Goal: Task Accomplishment & Management: Complete application form

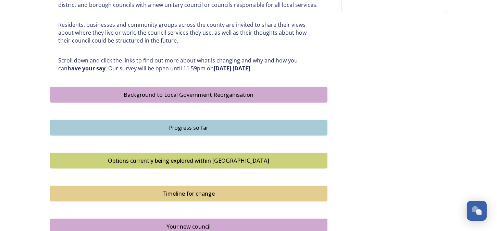
scroll to position [343, 0]
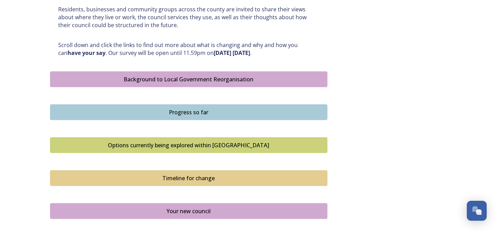
click at [218, 138] on button "Options currently being explored within [GEOGRAPHIC_DATA]" at bounding box center [189, 145] width 278 height 16
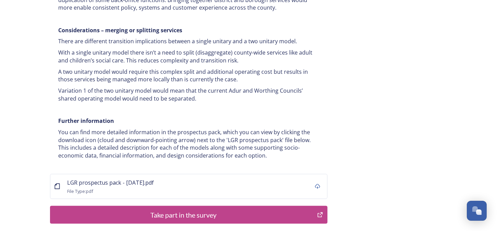
scroll to position [1384, 0]
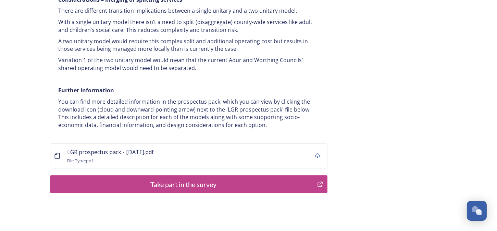
click at [296, 179] on div "Take part in the survey" at bounding box center [184, 184] width 260 height 10
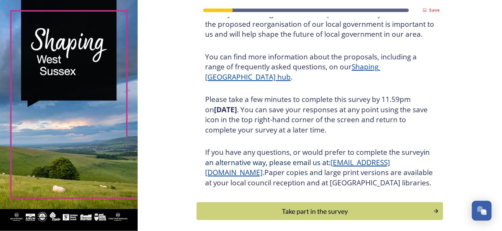
scroll to position [98, 0]
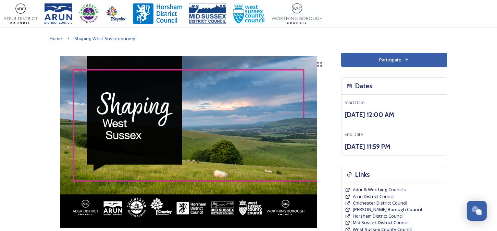
click at [388, 57] on button "Participate" at bounding box center [394, 60] width 106 height 14
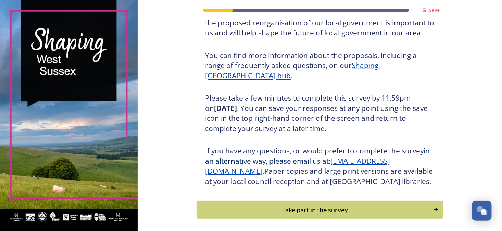
scroll to position [98, 0]
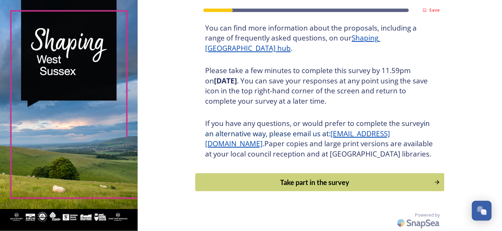
click at [300, 180] on div "Take part in the survey" at bounding box center [315, 182] width 232 height 10
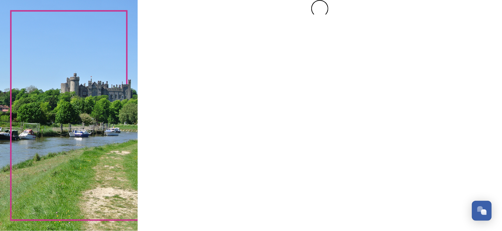
scroll to position [0, 0]
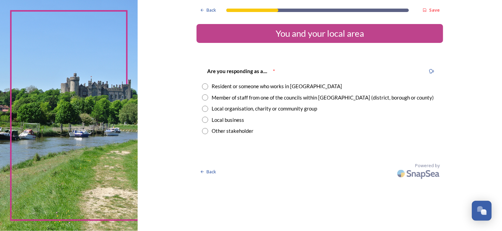
click at [206, 86] on input "radio" at bounding box center [205, 86] width 6 height 6
radio input "true"
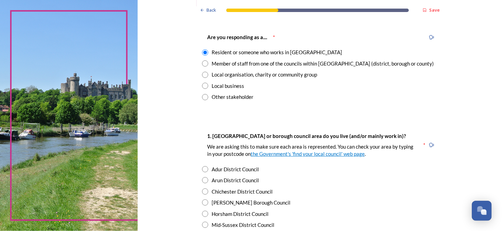
scroll to position [34, 0]
click at [202, 168] on input "radio" at bounding box center [205, 168] width 6 height 6
radio input "true"
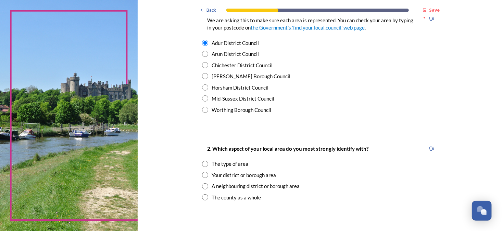
scroll to position [171, 0]
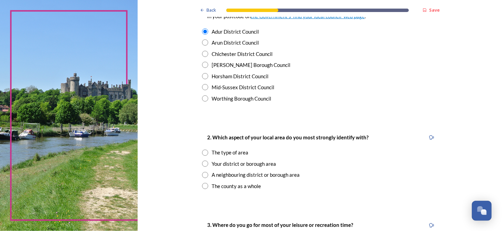
click at [203, 164] on input "radio" at bounding box center [205, 163] width 6 height 6
radio input "true"
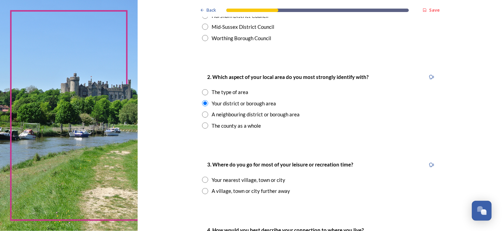
scroll to position [274, 0]
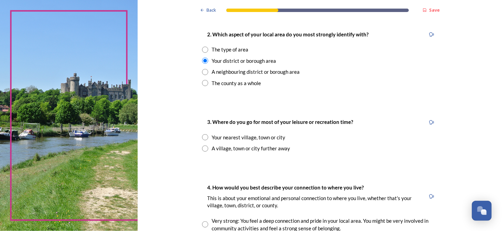
click at [204, 138] on input "radio" at bounding box center [205, 137] width 6 height 6
radio input "true"
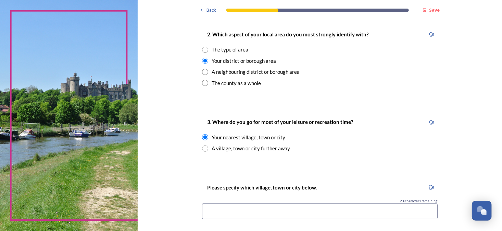
scroll to position [308, 0]
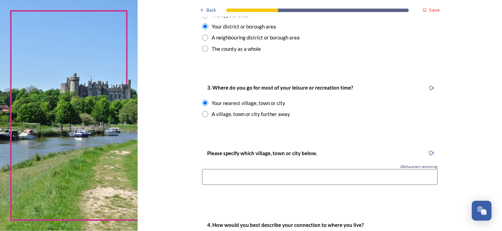
click at [222, 181] on input at bounding box center [320, 177] width 236 height 16
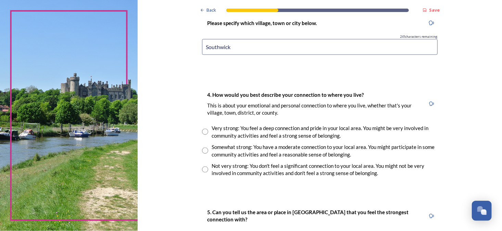
scroll to position [445, 0]
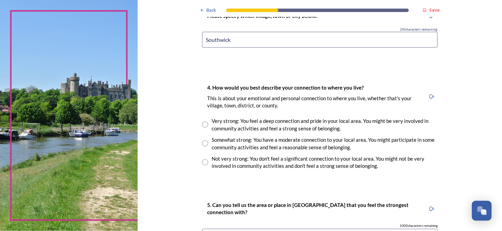
type input "Southwick"
click at [204, 144] on input "radio" at bounding box center [205, 143] width 6 height 6
radio input "true"
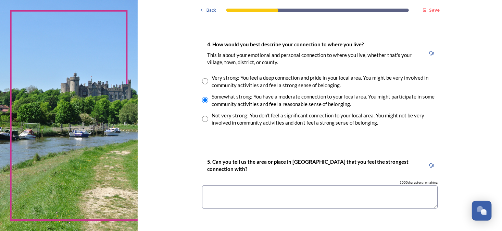
scroll to position [514, 0]
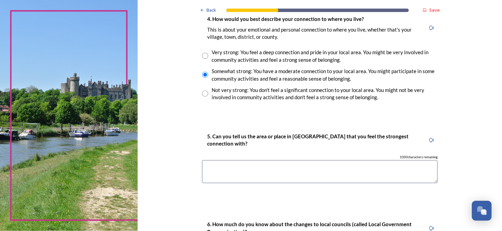
click at [237, 168] on textarea at bounding box center [320, 171] width 236 height 23
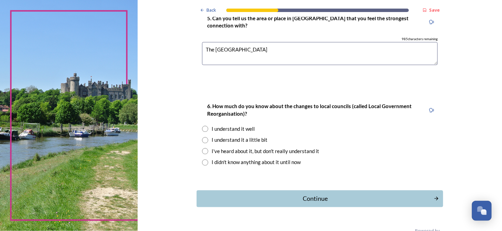
scroll to position [647, 0]
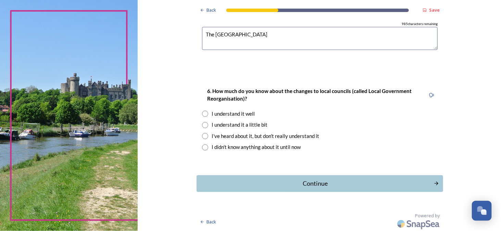
type textarea "The South Downs"
click at [203, 125] on input "radio" at bounding box center [205, 125] width 6 height 6
radio input "true"
click at [305, 182] on div "Continue" at bounding box center [315, 183] width 232 height 9
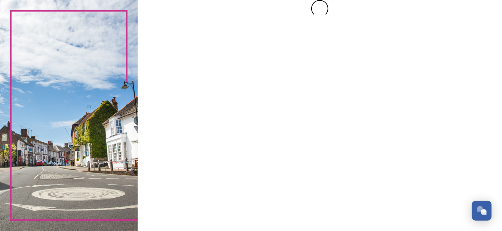
scroll to position [0, 0]
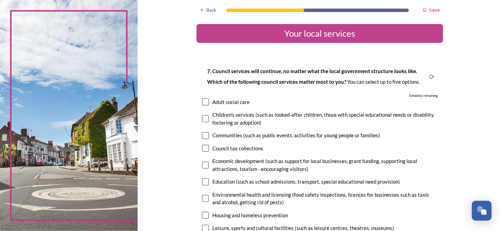
click at [202, 137] on input "checkbox" at bounding box center [205, 135] width 7 height 7
checkbox input "true"
click at [202, 165] on input "checkbox" at bounding box center [205, 164] width 7 height 7
checkbox input "true"
click at [204, 200] on input "checkbox" at bounding box center [205, 198] width 7 height 7
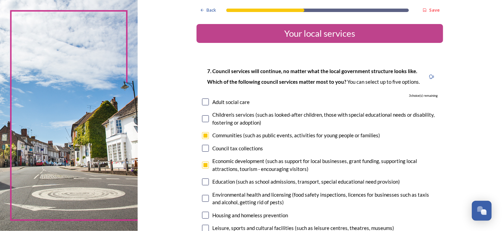
checkbox input "true"
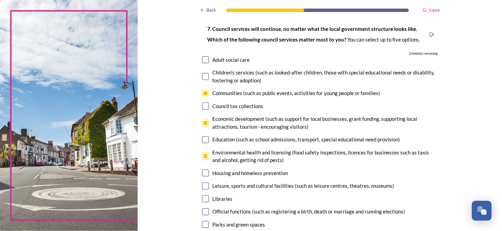
scroll to position [69, 0]
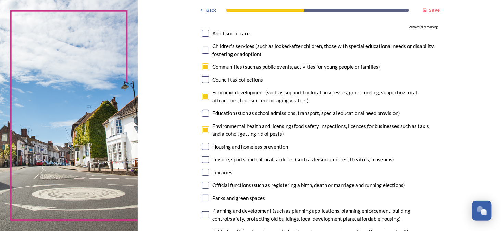
click at [203, 161] on input "checkbox" at bounding box center [205, 159] width 7 height 7
checkbox input "true"
click at [202, 173] on input "checkbox" at bounding box center [205, 172] width 7 height 7
checkbox input "true"
click at [203, 199] on input "checkbox" at bounding box center [205, 197] width 7 height 7
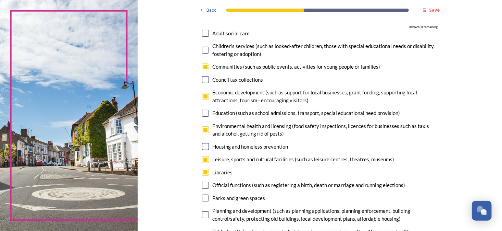
checkbox input "false"
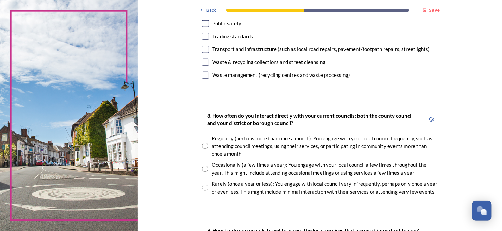
scroll to position [308, 0]
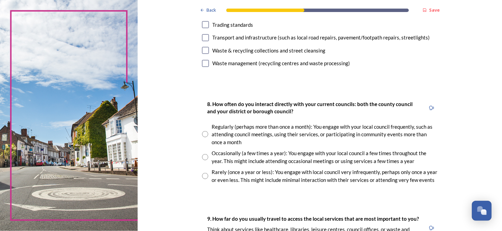
click at [202, 157] on input "radio" at bounding box center [205, 157] width 6 height 6
radio input "true"
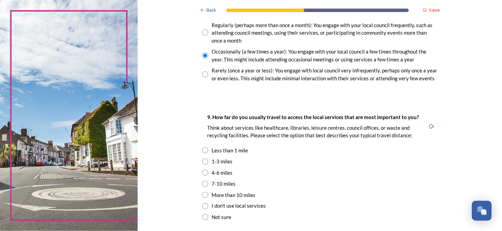
scroll to position [445, 0]
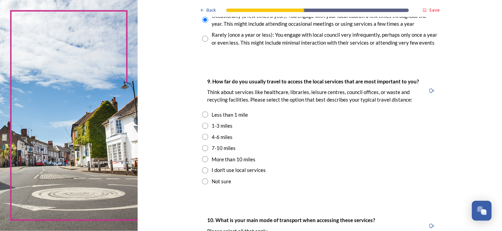
click at [203, 128] on input "radio" at bounding box center [205, 126] width 6 height 6
radio input "true"
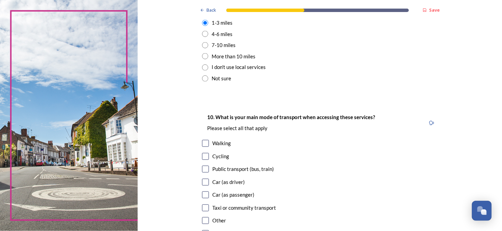
click at [203, 181] on input "checkbox" at bounding box center [205, 182] width 7 height 7
checkbox input "true"
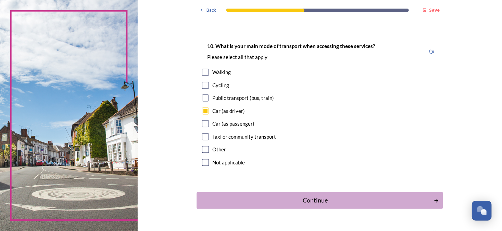
scroll to position [637, 0]
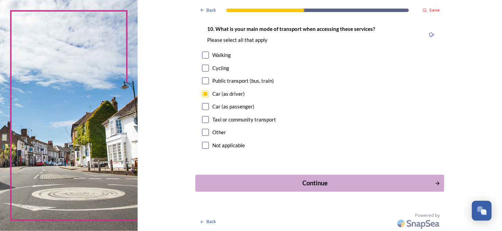
click at [317, 181] on div "Continue" at bounding box center [315, 182] width 232 height 9
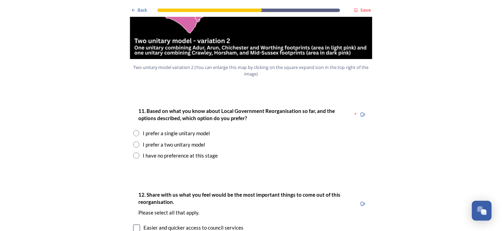
scroll to position [857, 0]
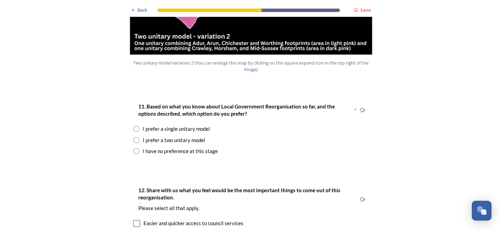
click at [134, 137] on input "radio" at bounding box center [136, 140] width 6 height 6
radio input "true"
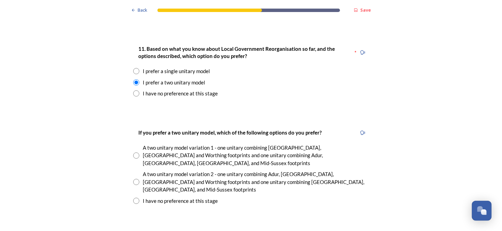
scroll to position [959, 0]
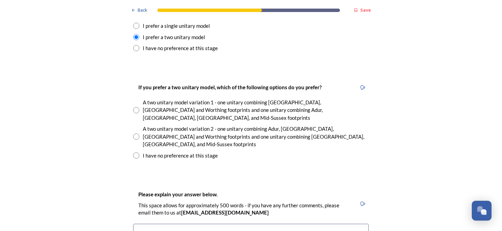
click at [134, 133] on input "radio" at bounding box center [136, 136] width 6 height 6
radio input "true"
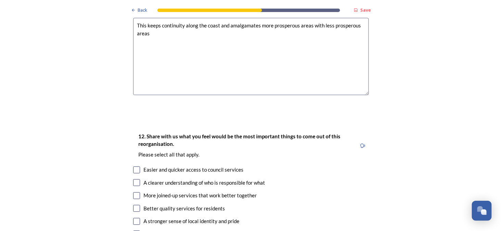
scroll to position [1233, 0]
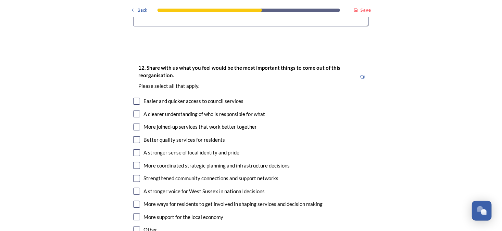
type textarea "This keeps continuity along the coast and amalgamates more prosperous areas wit…"
click at [135, 98] on input "checkbox" at bounding box center [136, 101] width 7 height 7
checkbox input "true"
click at [134, 86] on div "12. Share with us what you feel would be the most important things to come out …" at bounding box center [251, 149] width 247 height 185
click at [133, 123] on input "checkbox" at bounding box center [136, 126] width 7 height 7
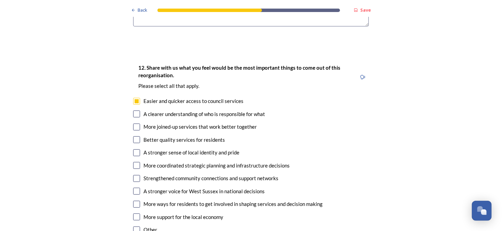
checkbox input "true"
click at [134, 136] on input "checkbox" at bounding box center [136, 139] width 7 height 7
checkbox input "true"
click at [136, 149] on input "checkbox" at bounding box center [136, 152] width 7 height 7
checkbox input "true"
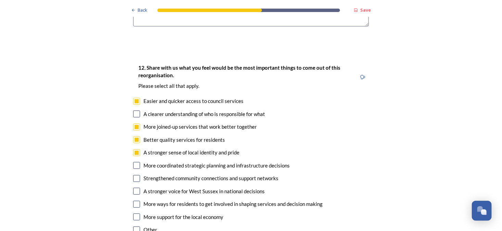
click at [133, 162] on input "checkbox" at bounding box center [136, 165] width 7 height 7
checkbox input "true"
click at [134, 175] on input "checkbox" at bounding box center [136, 178] width 7 height 7
checkbox input "true"
click at [135, 213] on input "checkbox" at bounding box center [136, 216] width 7 height 7
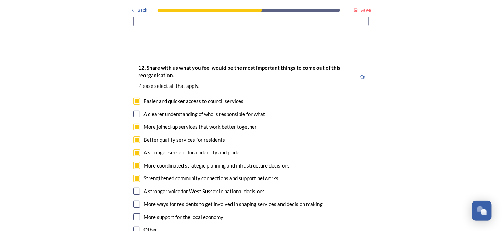
checkbox input "true"
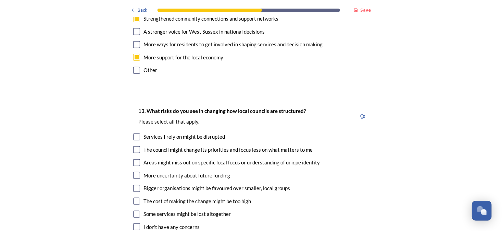
scroll to position [1405, 0]
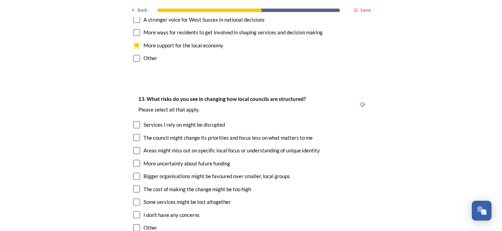
click at [134, 121] on input "checkbox" at bounding box center [136, 124] width 7 height 7
checkbox input "true"
click at [133, 134] on input "checkbox" at bounding box center [136, 137] width 7 height 7
checkbox input "true"
click at [133, 147] on input "checkbox" at bounding box center [136, 150] width 7 height 7
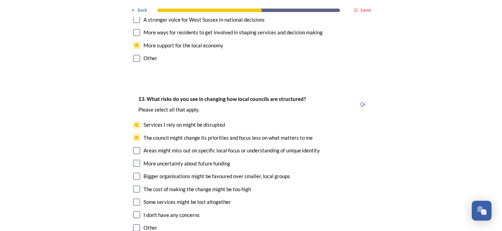
checkbox input "true"
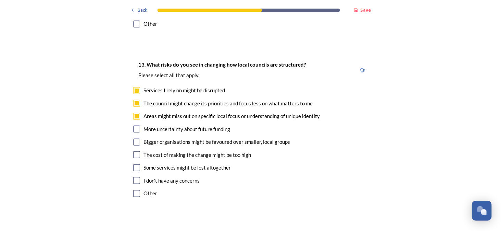
click at [134, 164] on input "checkbox" at bounding box center [136, 167] width 7 height 7
checkbox input "true"
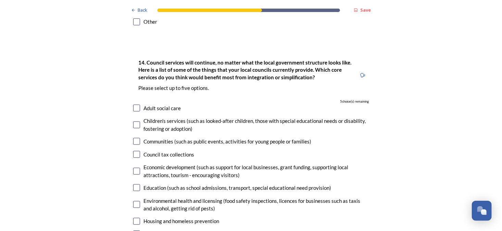
scroll to position [1679, 0]
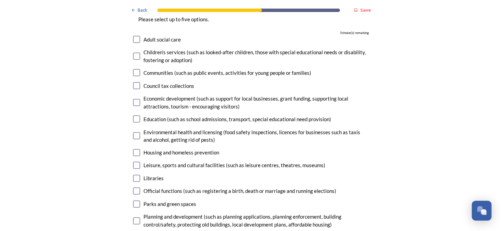
click at [134, 162] on input "checkbox" at bounding box center [136, 165] width 7 height 7
checkbox input "true"
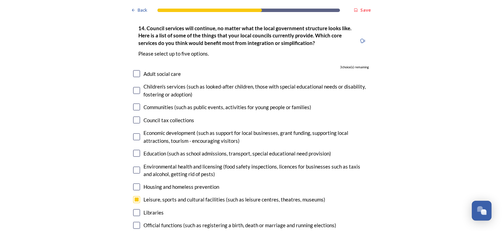
click at [135, 150] on input "checkbox" at bounding box center [136, 153] width 7 height 7
checkbox input "true"
click at [135, 133] on input "checkbox" at bounding box center [136, 136] width 7 height 7
checkbox input "true"
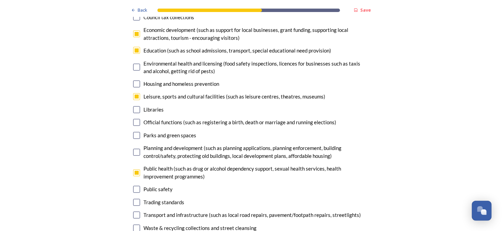
scroll to position [1782, 0]
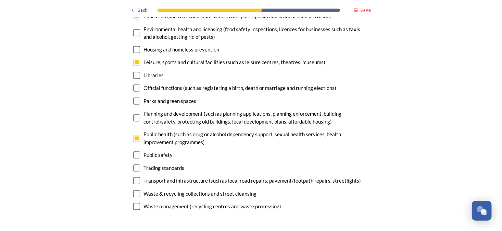
click at [134, 203] on input "checkbox" at bounding box center [136, 206] width 7 height 7
checkbox input "true"
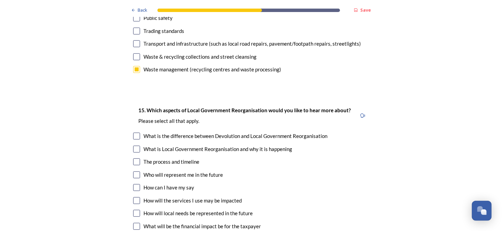
scroll to position [1953, 0]
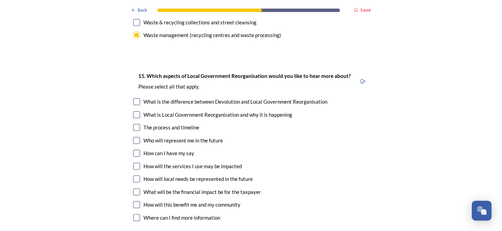
click at [135, 188] on input "checkbox" at bounding box center [136, 191] width 7 height 7
checkbox input "true"
click at [134, 175] on input "checkbox" at bounding box center [136, 178] width 7 height 7
checkbox input "true"
click at [134, 162] on input "checkbox" at bounding box center [136, 165] width 7 height 7
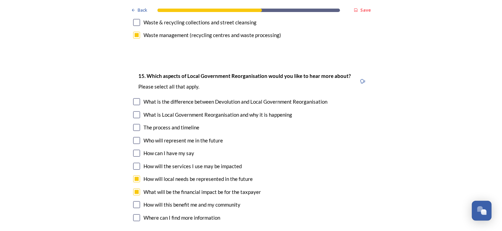
checkbox input "true"
click at [133, 149] on input "checkbox" at bounding box center [136, 152] width 7 height 7
checkbox input "true"
click at [134, 124] on input "checkbox" at bounding box center [136, 127] width 7 height 7
checkbox input "true"
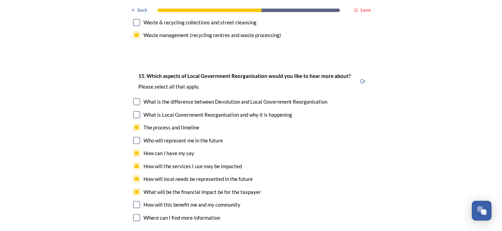
scroll to position [2090, 0]
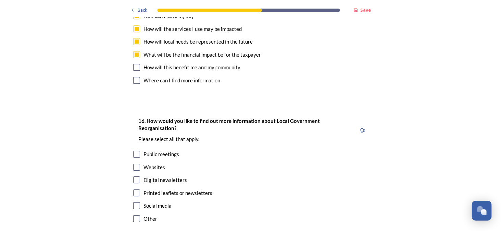
click at [133, 163] on input "checkbox" at bounding box center [136, 166] width 7 height 7
checkbox input "true"
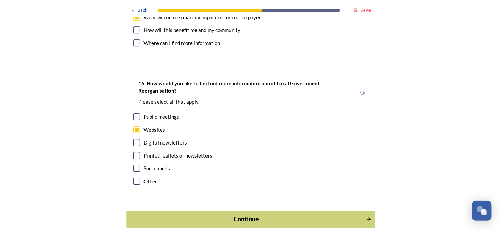
click at [264, 214] on div "Continue" at bounding box center [247, 218] width 232 height 9
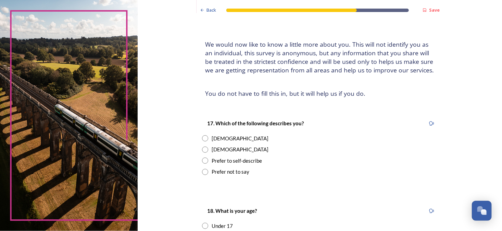
scroll to position [34, 0]
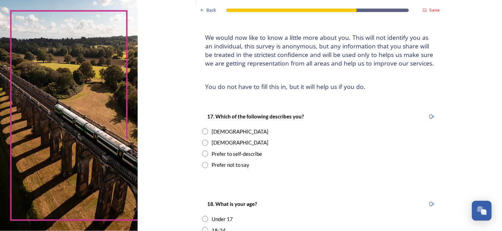
click at [202, 141] on input "radio" at bounding box center [205, 142] width 6 height 6
radio input "true"
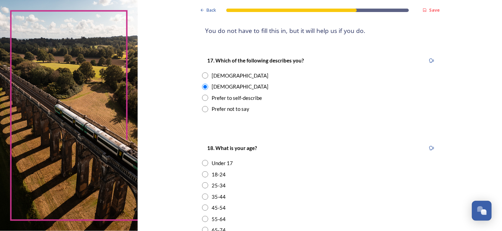
scroll to position [137, 0]
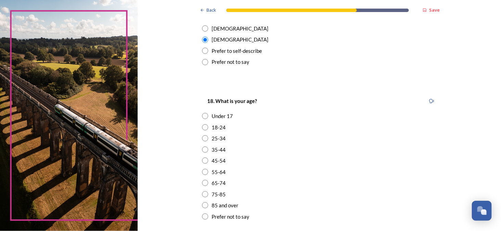
click at [203, 173] on input "radio" at bounding box center [205, 172] width 6 height 6
radio input "true"
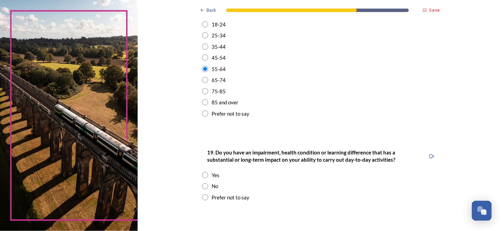
scroll to position [308, 0]
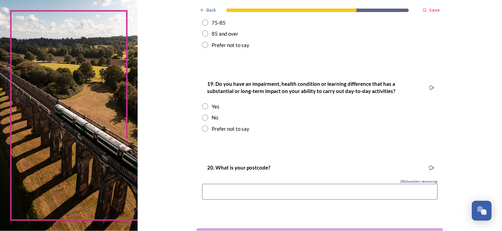
click at [202, 115] on input "radio" at bounding box center [205, 117] width 6 height 6
radio input "true"
click at [215, 190] on input at bounding box center [320, 192] width 236 height 16
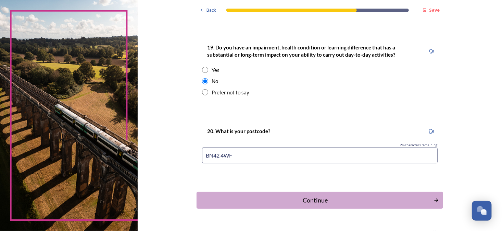
scroll to position [361, 0]
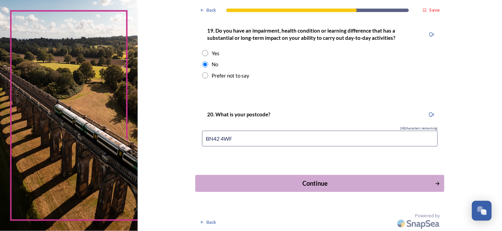
type input "BN42 4WF"
click at [311, 182] on div "Continue" at bounding box center [315, 183] width 232 height 9
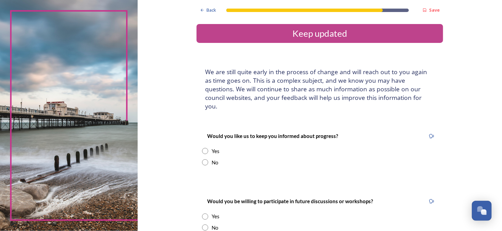
click at [204, 148] on input "radio" at bounding box center [205, 151] width 6 height 6
radio input "true"
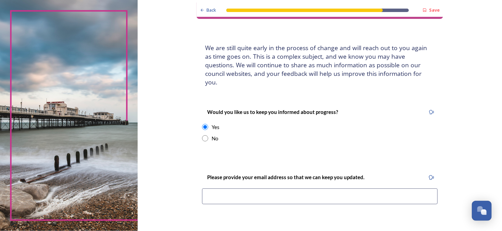
scroll to position [34, 0]
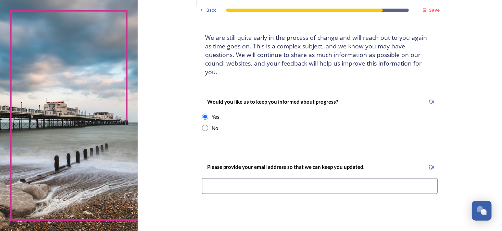
click at [210, 178] on input at bounding box center [320, 186] width 236 height 16
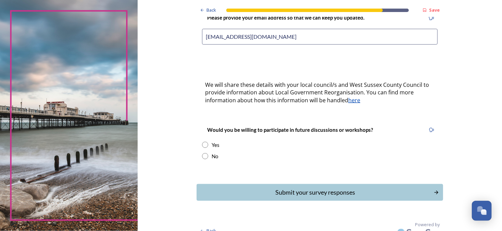
scroll to position [184, 0]
type input "andychrismas@live.co.uk"
click at [204, 141] on input "radio" at bounding box center [205, 144] width 6 height 6
radio input "true"
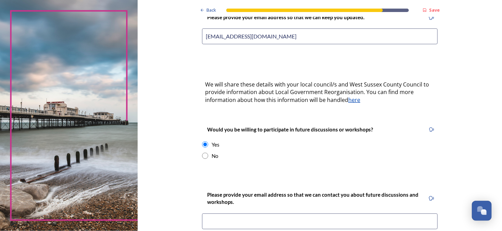
click at [205, 152] on input "radio" at bounding box center [205, 155] width 6 height 6
radio input "true"
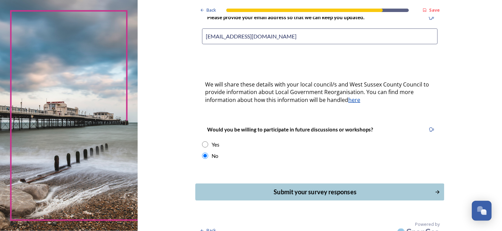
click at [293, 187] on div "Submit your survey responses" at bounding box center [315, 191] width 232 height 9
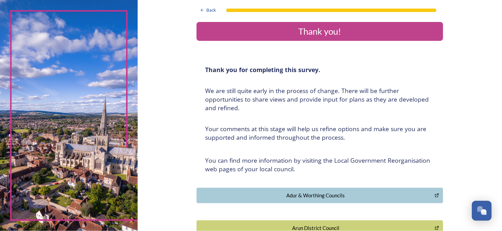
scroll to position [0, 0]
